Goal: Obtain resource: Obtain resource

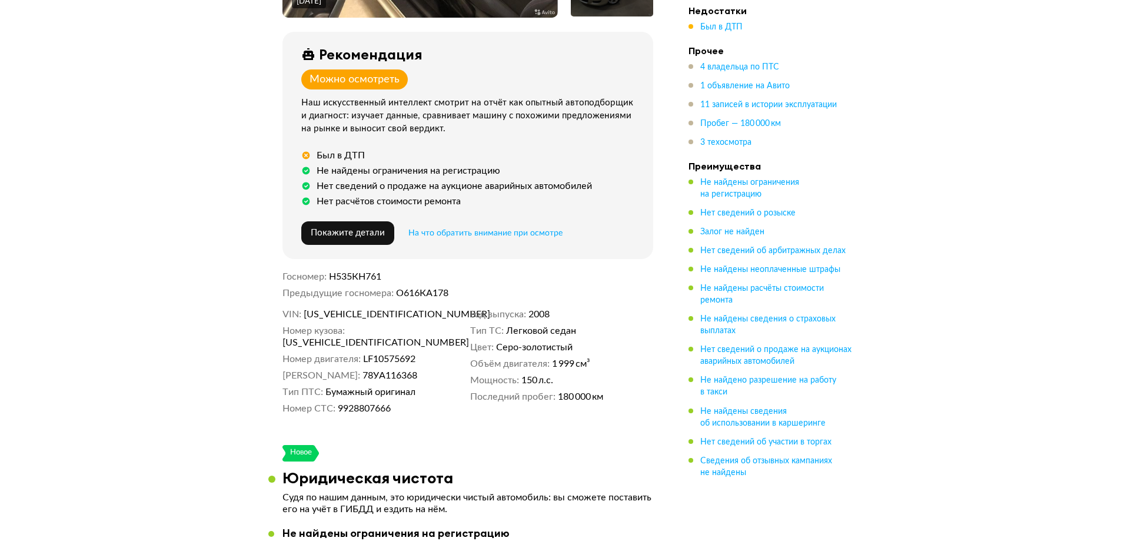
scroll to position [59, 0]
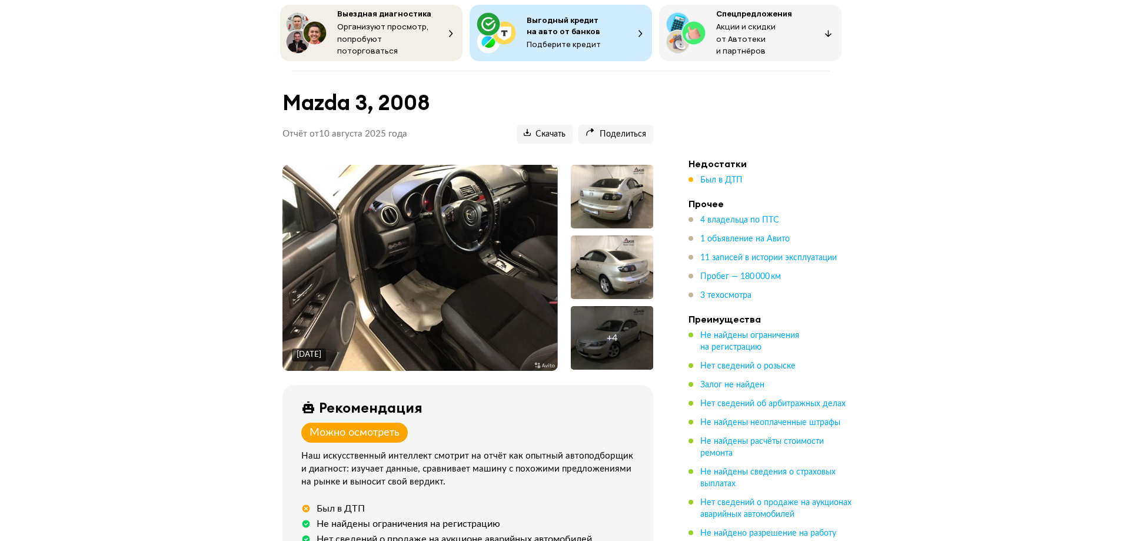
click at [492, 262] on img at bounding box center [419, 268] width 275 height 206
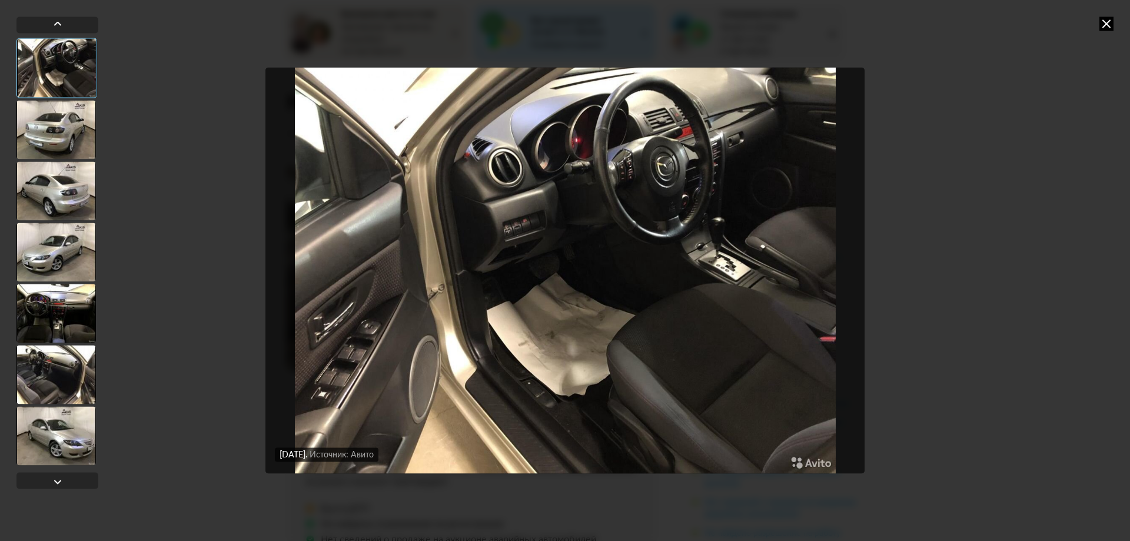
click at [83, 115] on div at bounding box center [55, 129] width 79 height 59
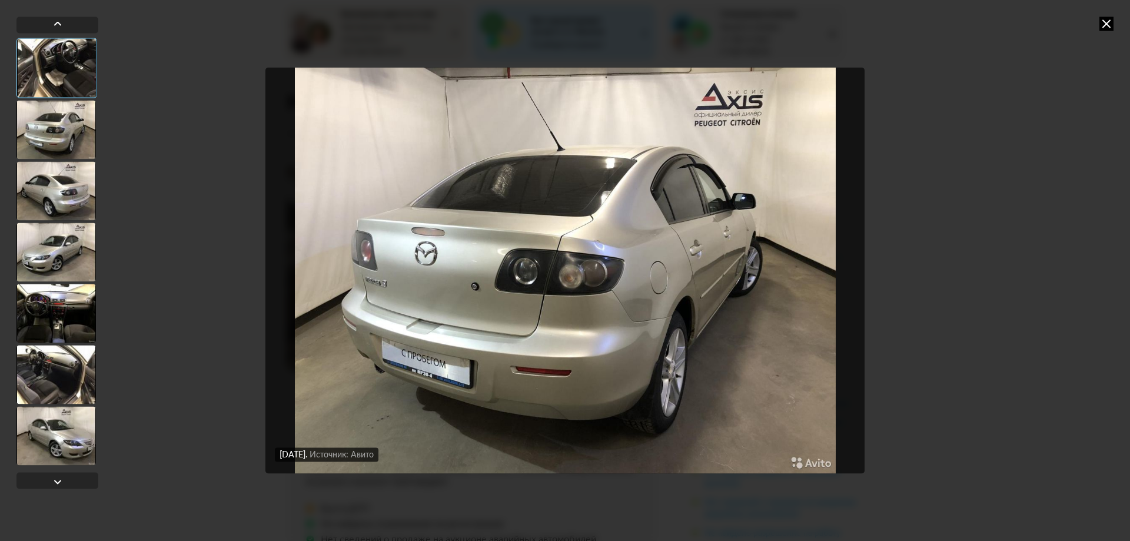
click at [54, 149] on div at bounding box center [55, 129] width 79 height 59
click at [58, 175] on div at bounding box center [55, 190] width 79 height 59
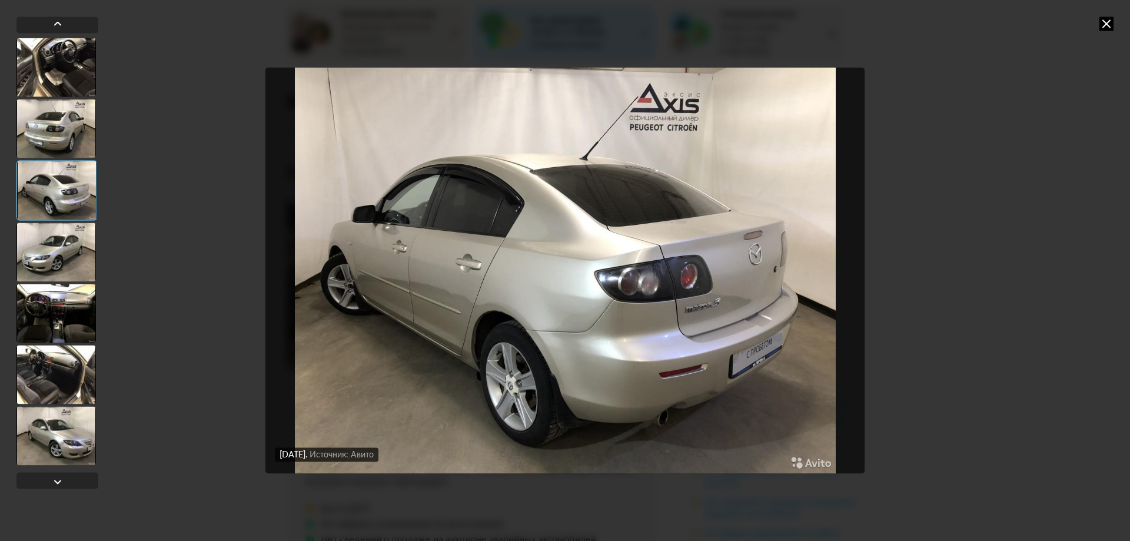
click at [52, 275] on div at bounding box center [55, 251] width 79 height 59
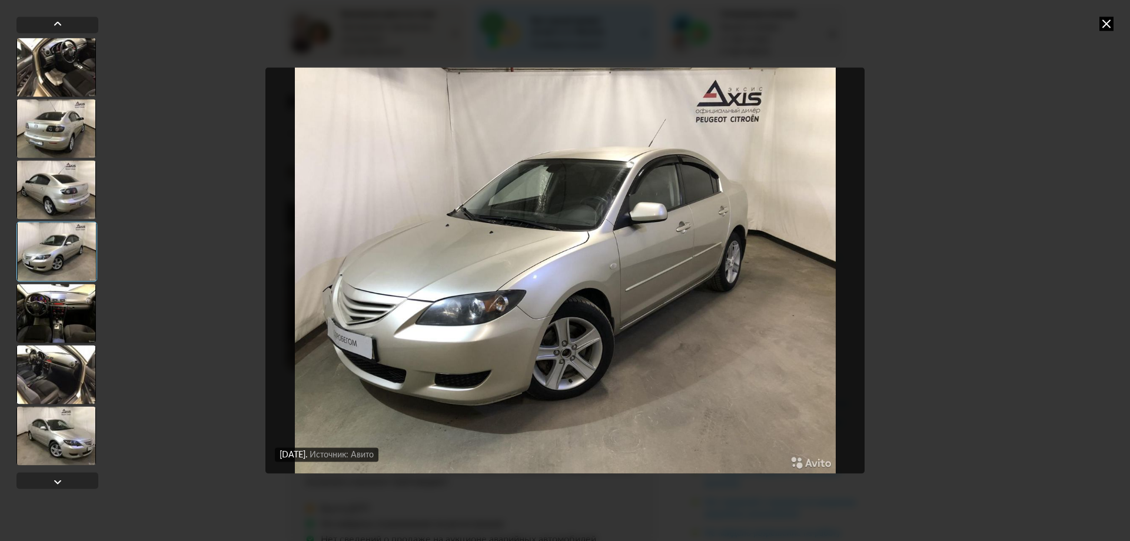
click at [40, 353] on div at bounding box center [55, 374] width 79 height 59
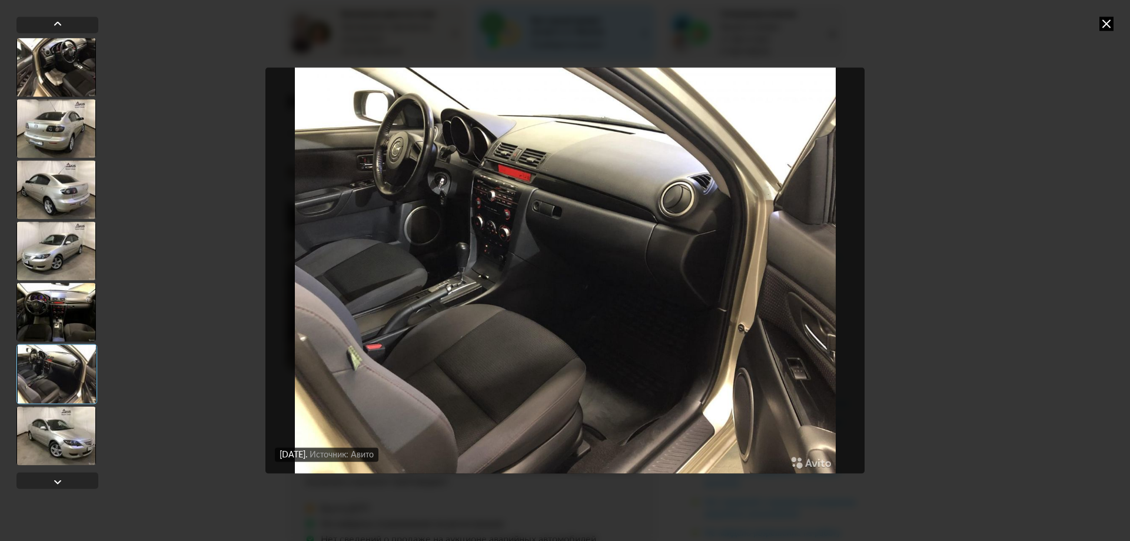
click at [923, 332] on div "[DATE] Источник: Авито [DATE] Источник: Авито [DATE] Источник: Авито [DATE] Ист…" at bounding box center [565, 270] width 1130 height 541
click at [1114, 27] on div "[DATE] Источник: Авито [DATE] Источник: Авито [DATE] Источник: Авито [DATE] Ист…" at bounding box center [565, 270] width 1130 height 541
drag, startPoint x: 1112, startPoint y: 26, endPoint x: 1030, endPoint y: 88, distance: 103.0
click at [1111, 26] on icon at bounding box center [1106, 23] width 14 height 14
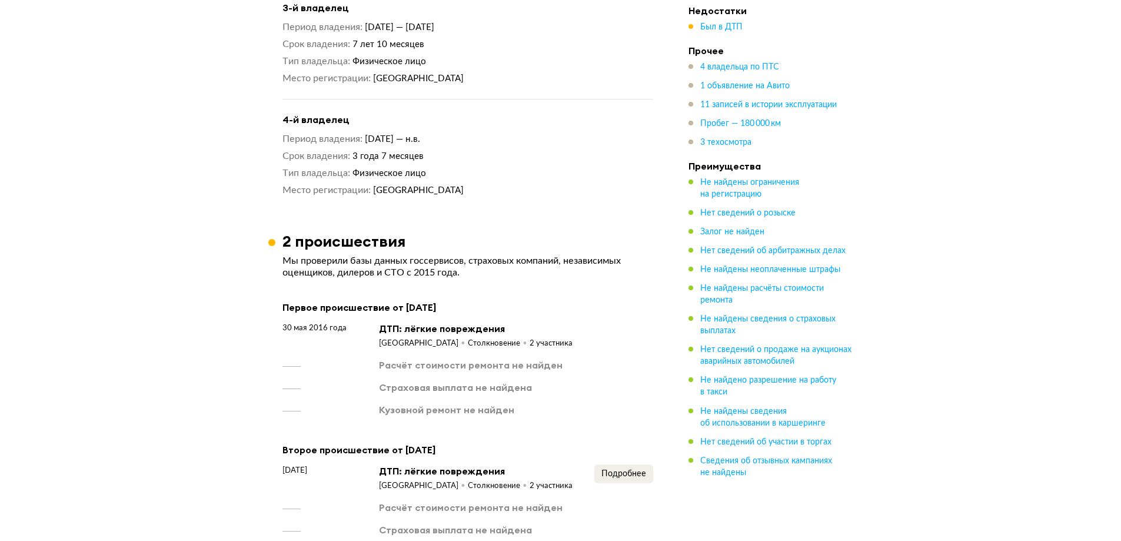
scroll to position [1294, 0]
